Goal: Task Accomplishment & Management: Complete application form

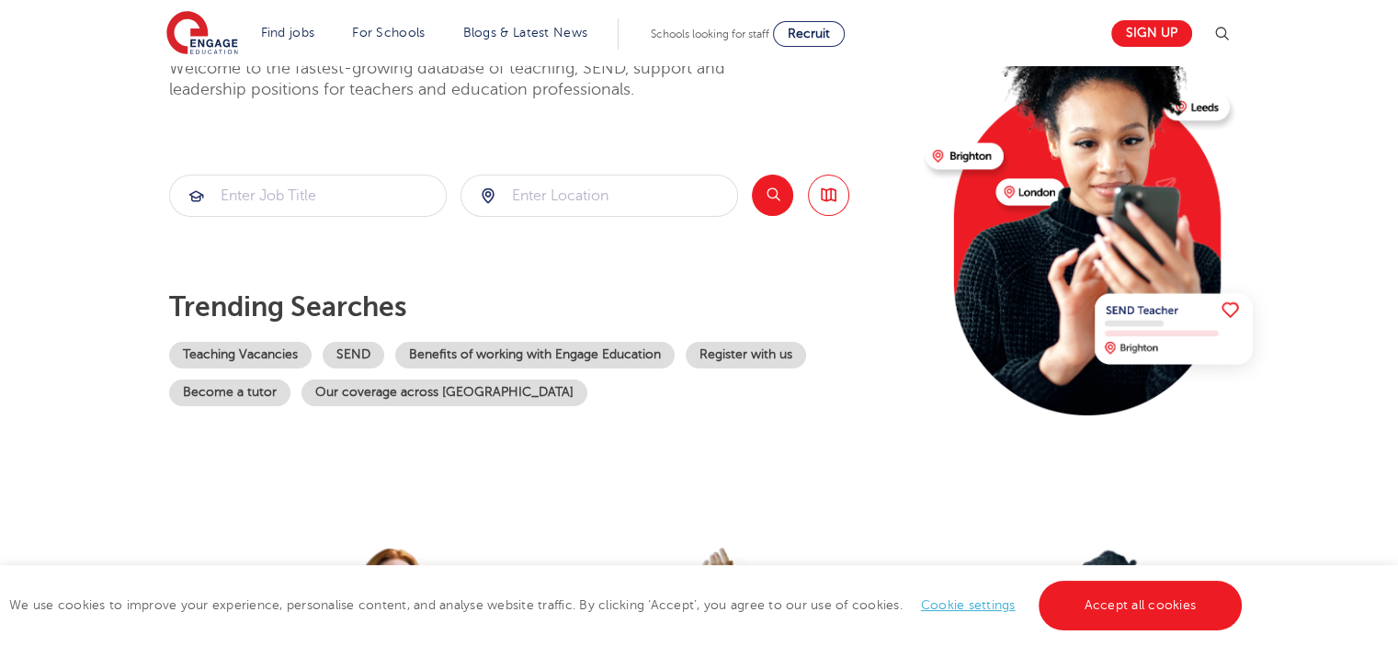
scroll to position [187, 0]
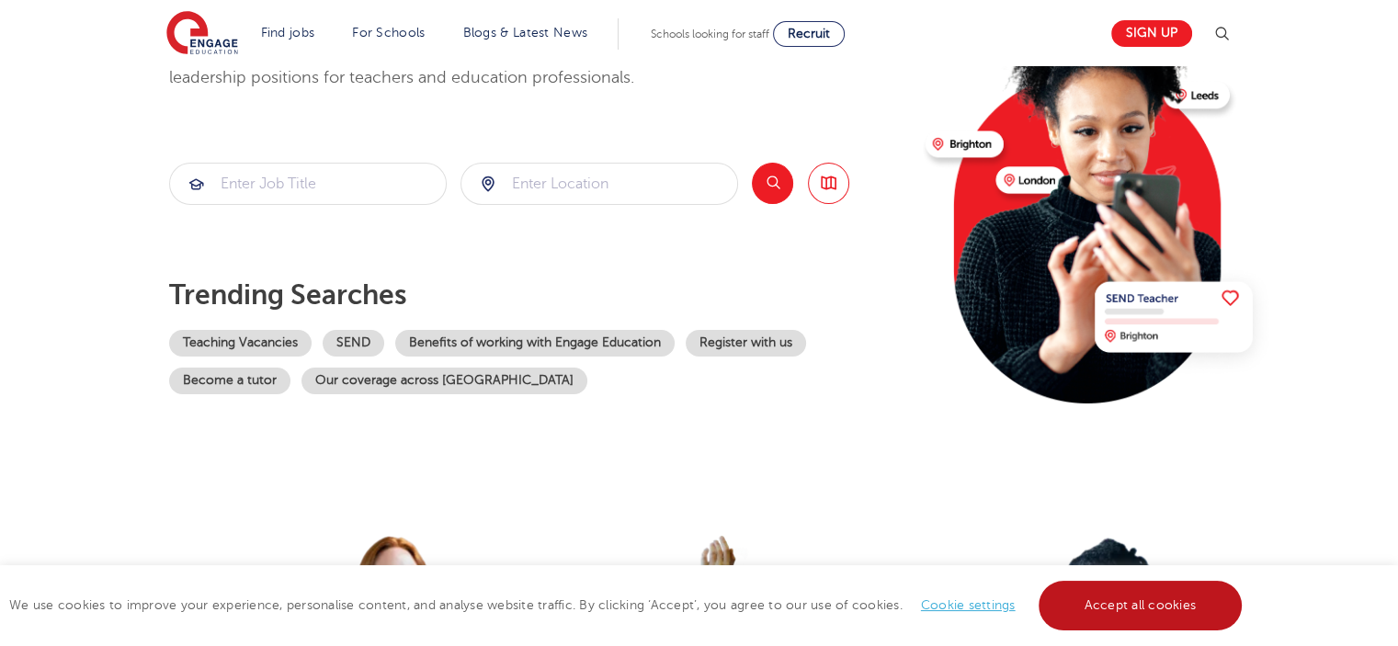
click at [1145, 591] on link "Accept all cookies" at bounding box center [1141, 606] width 204 height 50
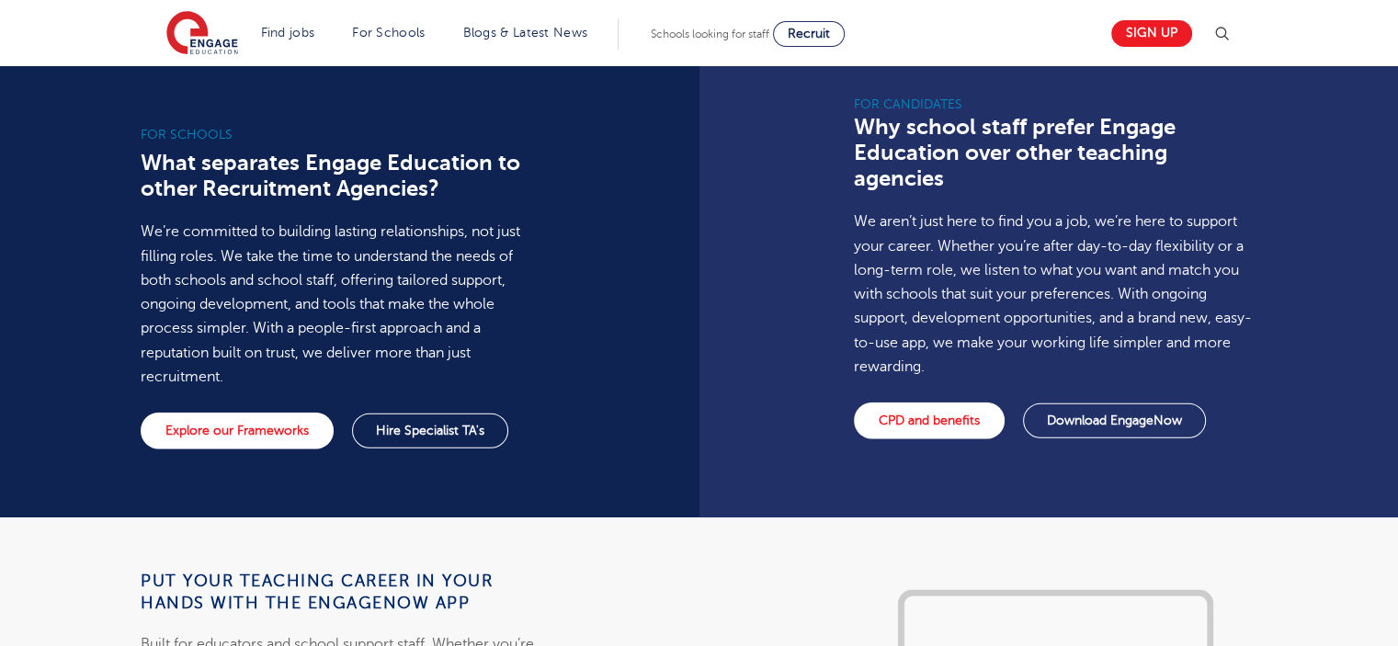
scroll to position [1334, 0]
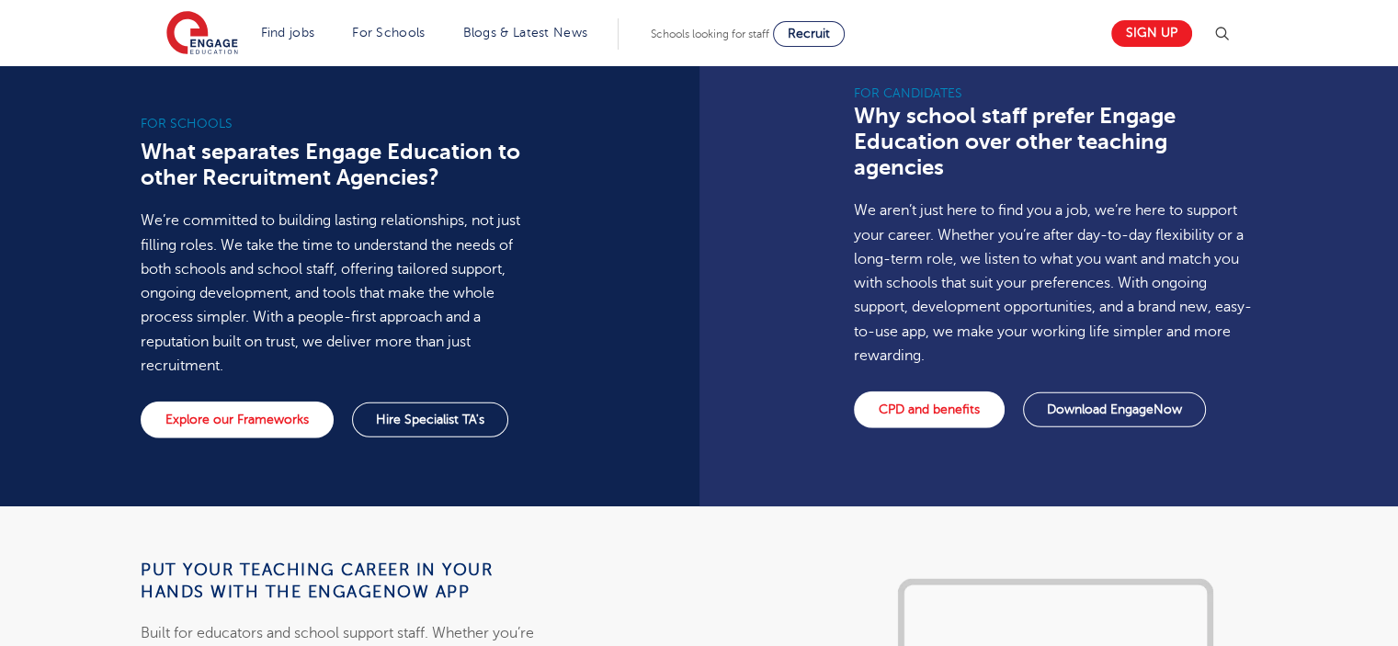
drag, startPoint x: 1389, startPoint y: 250, endPoint x: 1383, endPoint y: 295, distance: 45.5
click at [1383, 295] on div "For Candidates Why school staff prefer Engage Education over other teaching age…" at bounding box center [1056, 277] width 713 height 460
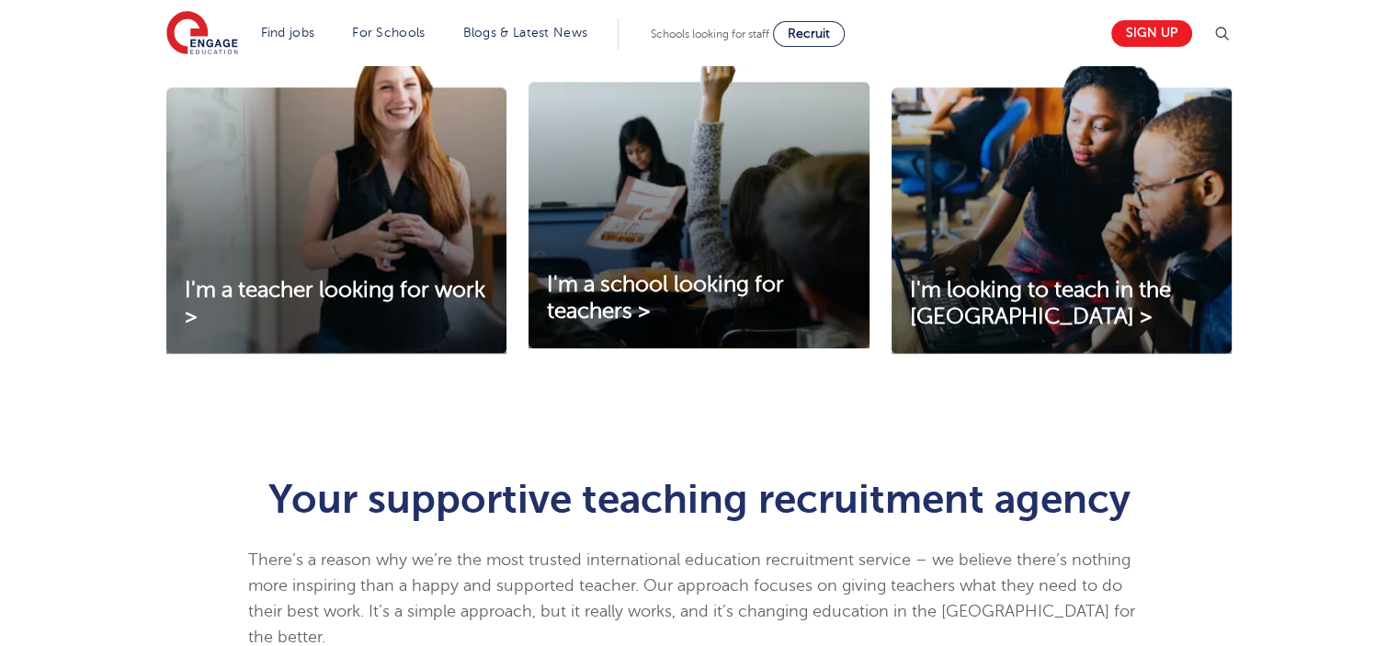
scroll to position [647, 0]
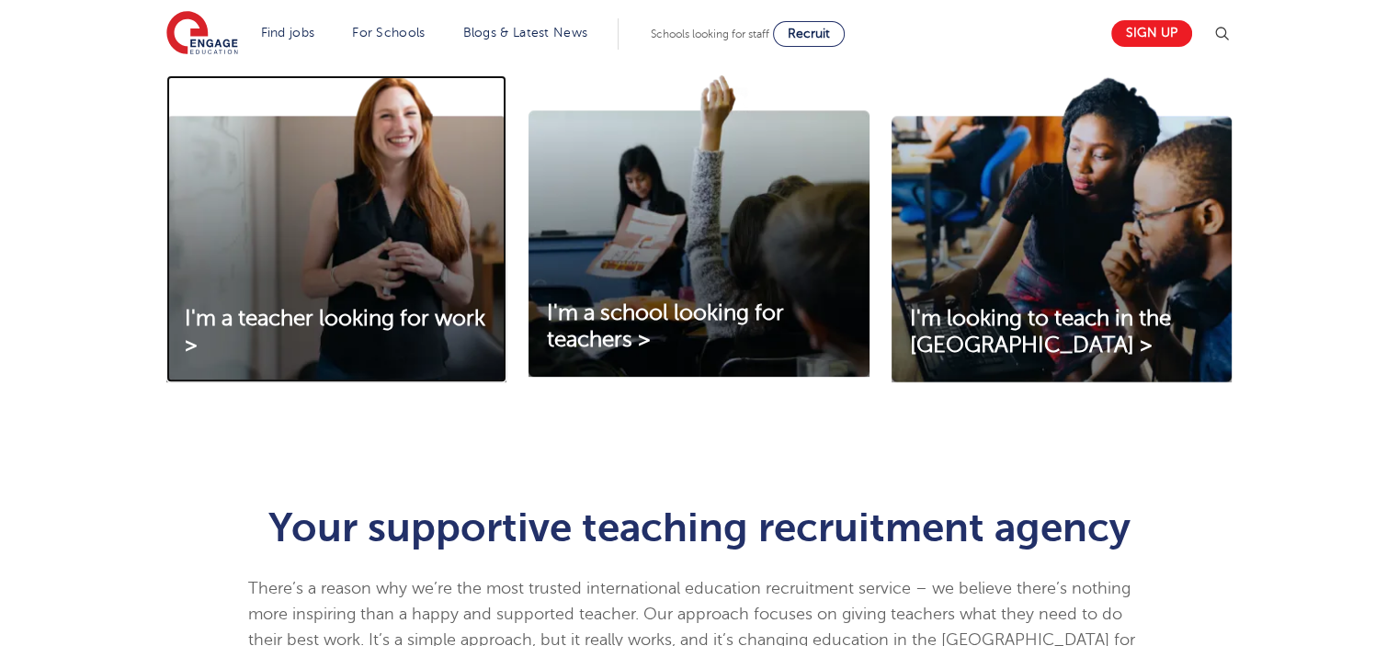
click at [304, 268] on img at bounding box center [336, 228] width 340 height 307
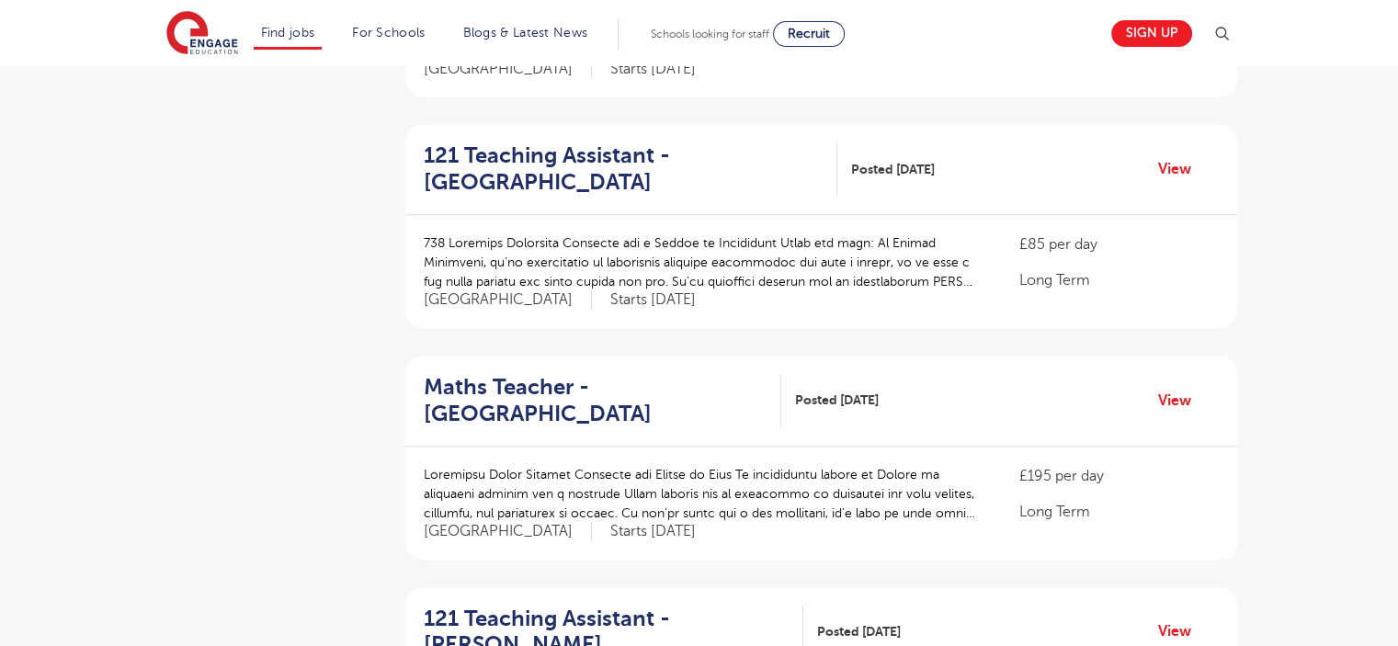
scroll to position [1049, 0]
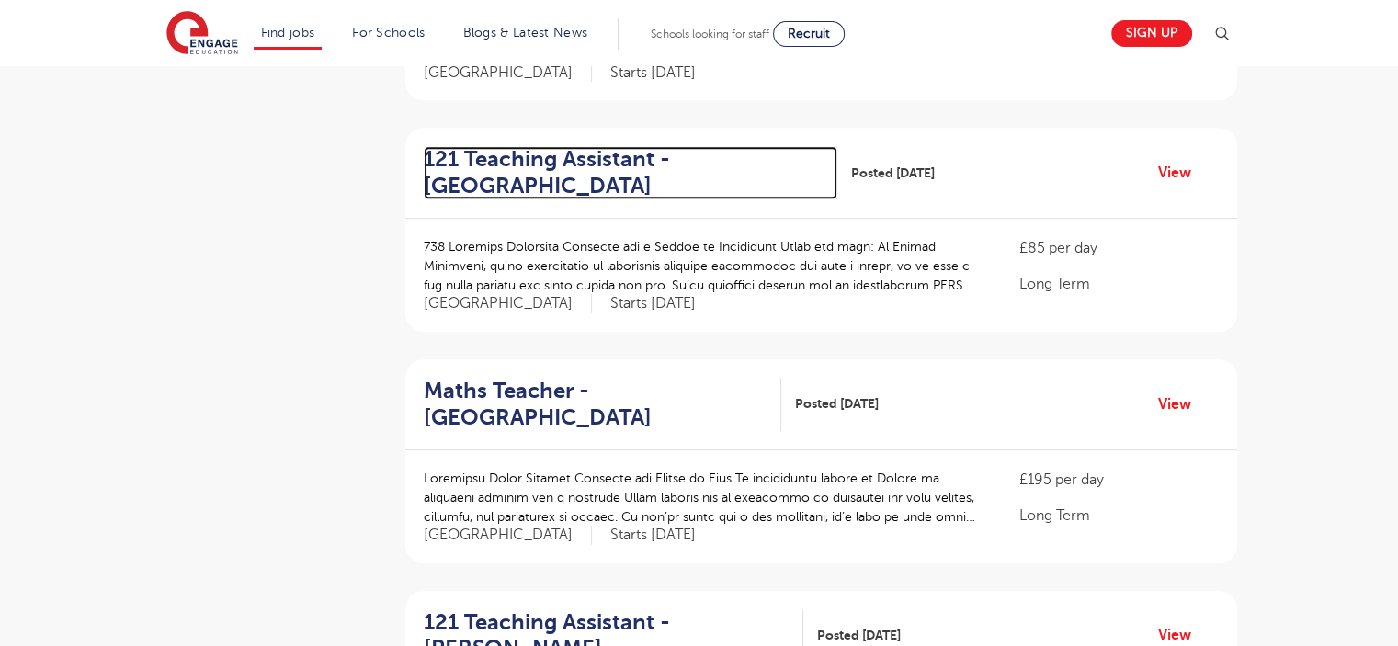
click at [555, 146] on h2 "121 Teaching Assistant - [GEOGRAPHIC_DATA]" at bounding box center [624, 172] width 400 height 53
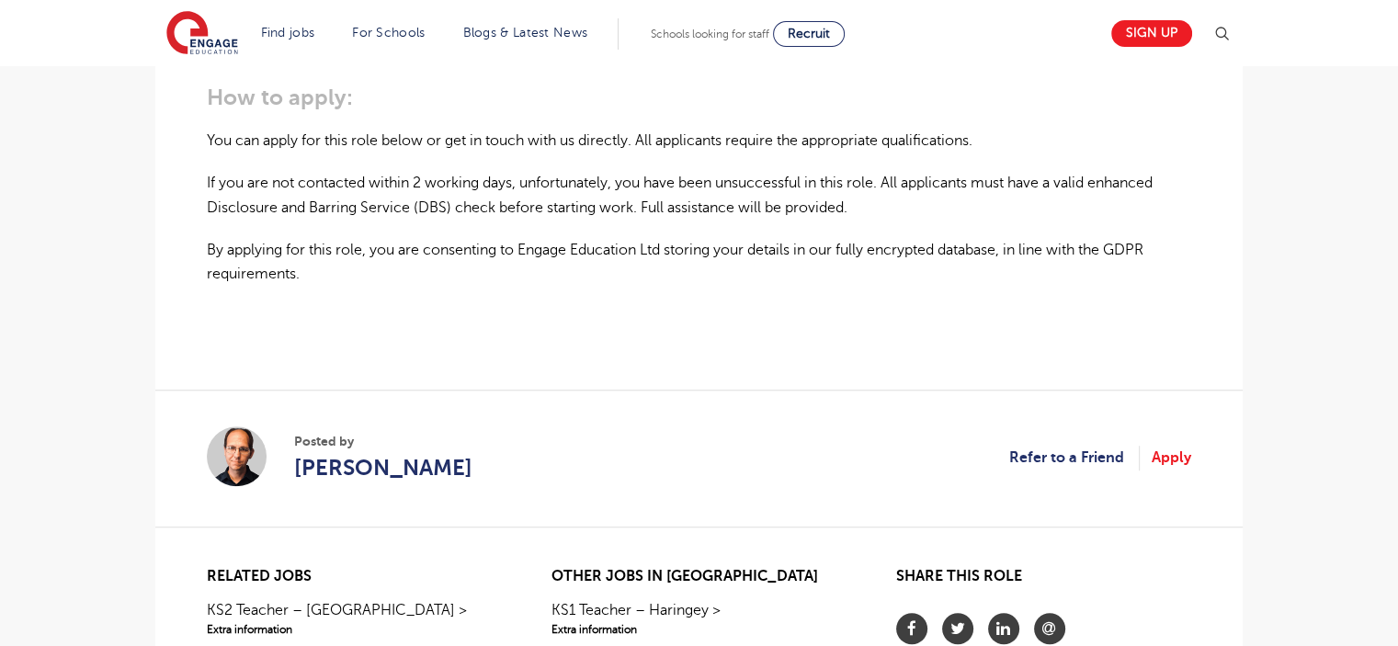
scroll to position [1335, 0]
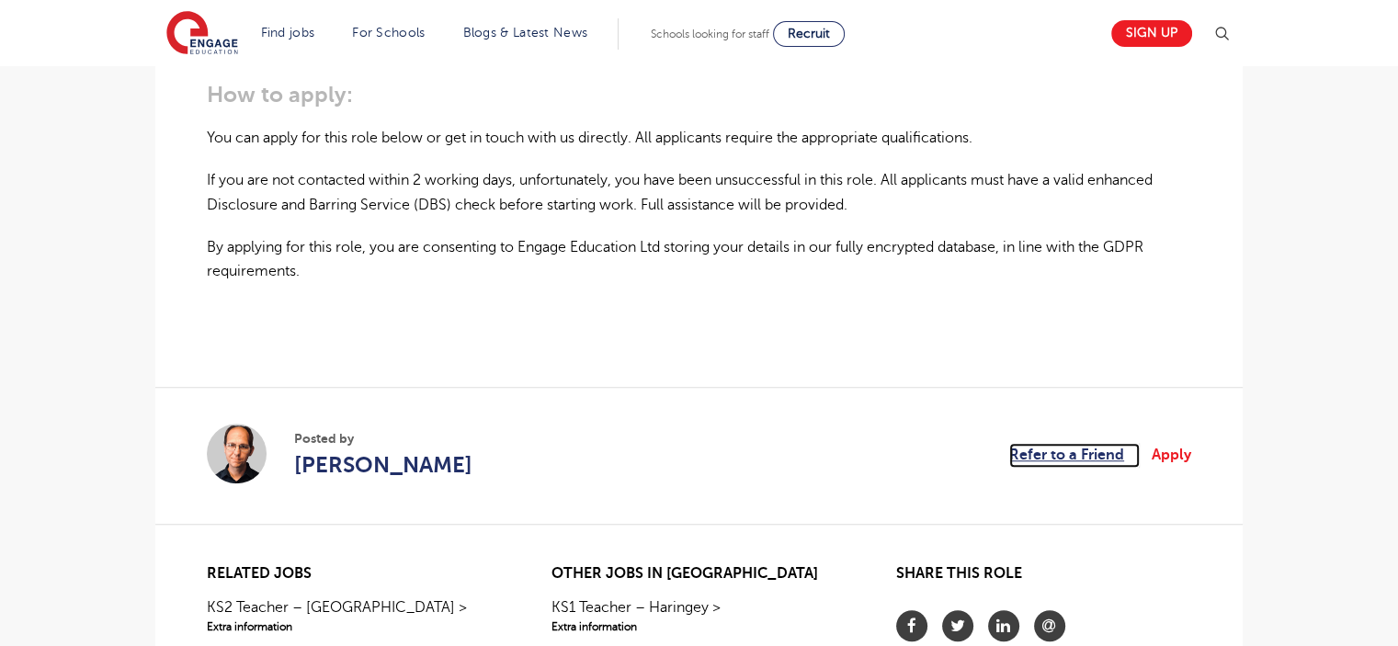
click at [1037, 443] on link "Refer to a Friend" at bounding box center [1074, 455] width 131 height 24
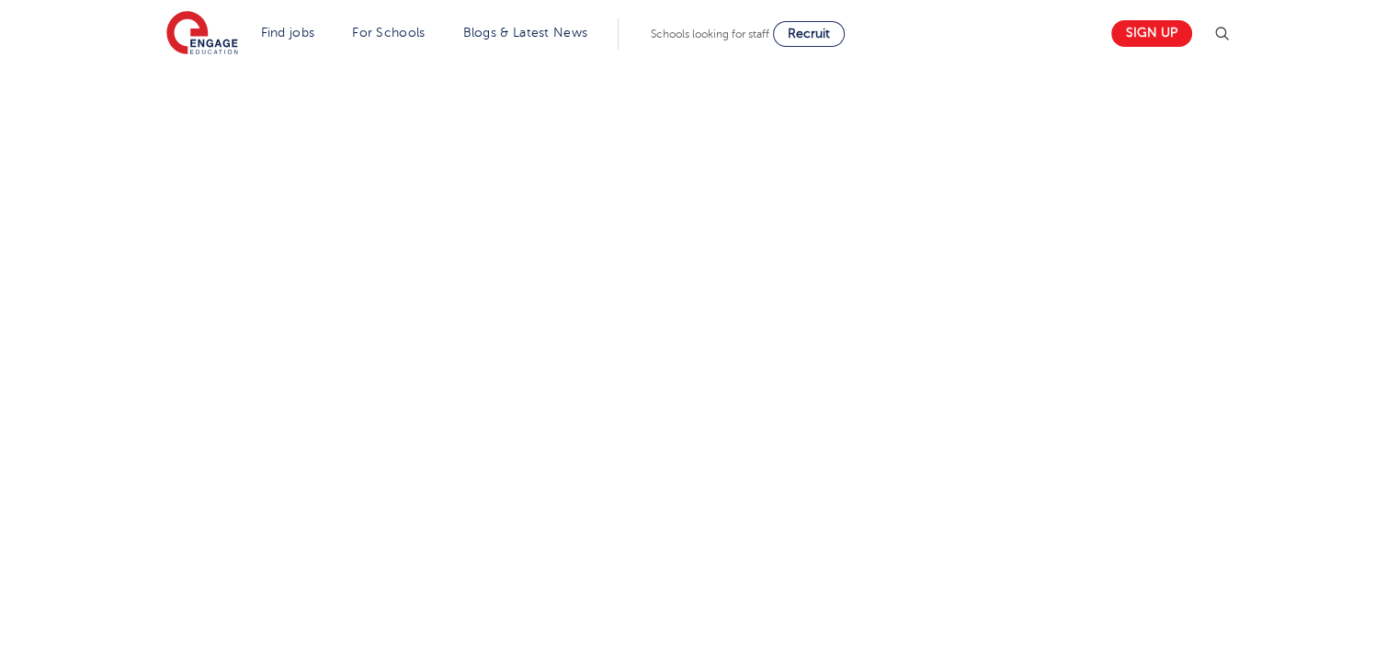
scroll to position [438, 0]
